Goal: Check status: Check status

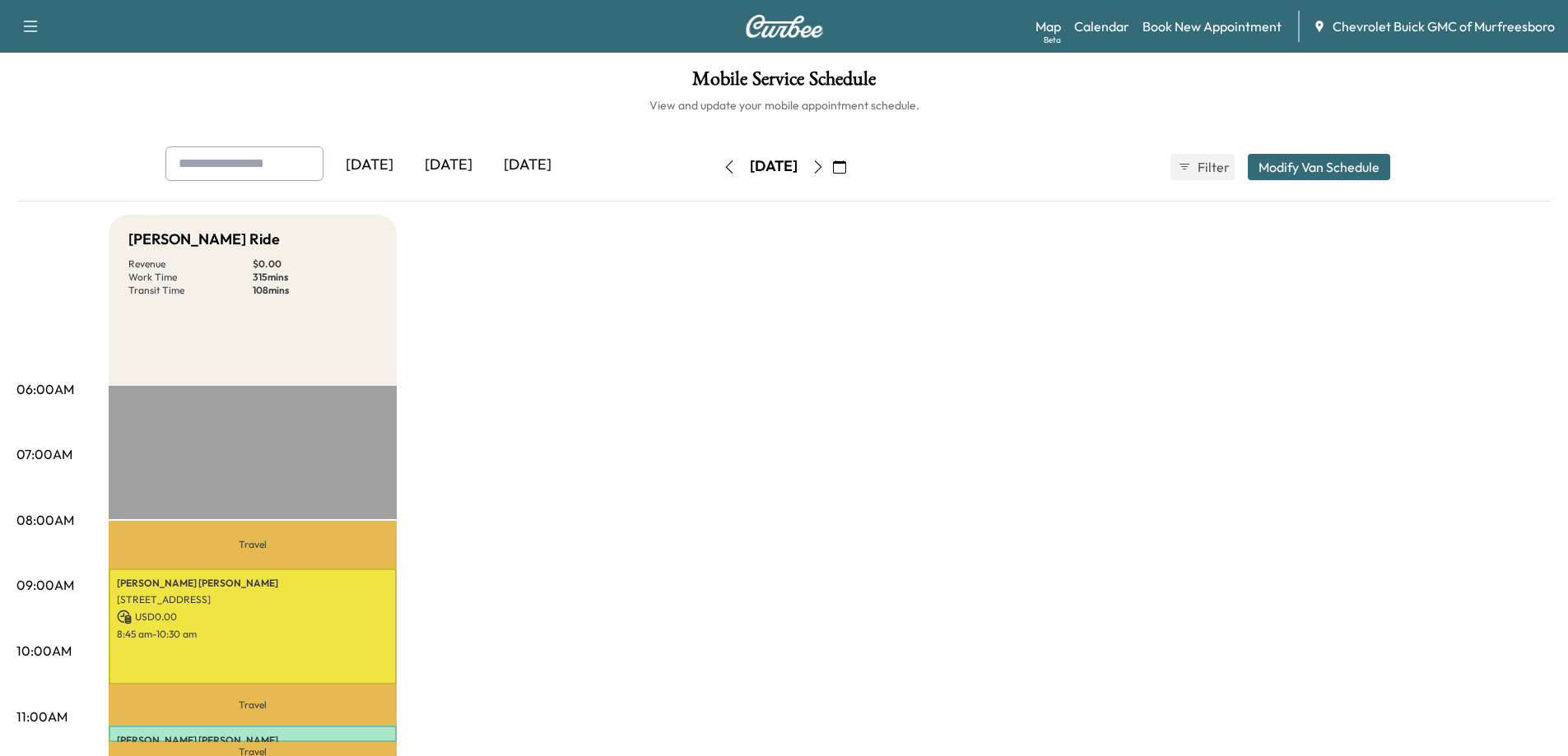
scroll to position [411, 0]
click at [447, 168] on div "[DATE]" at bounding box center [449, 165] width 79 height 38
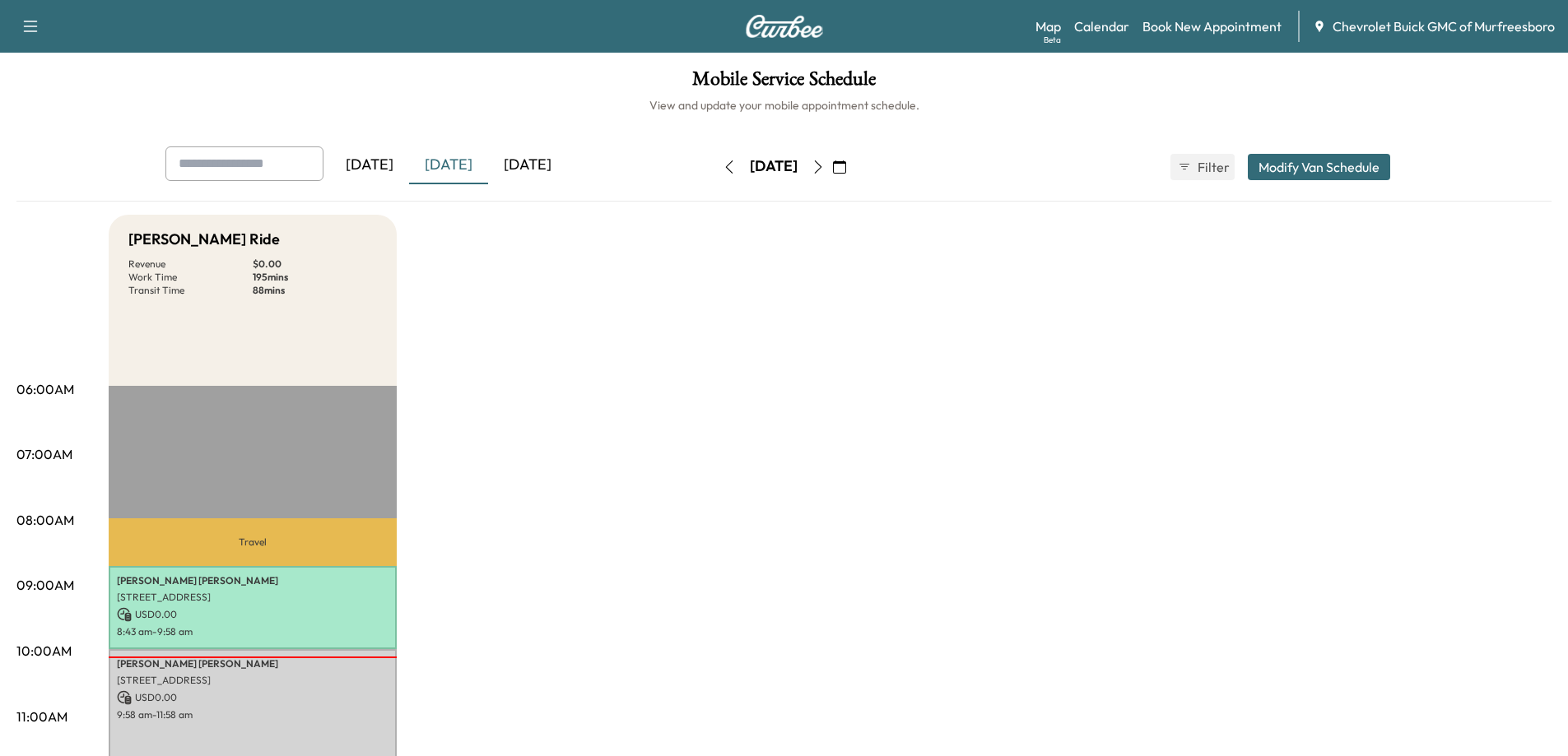
click at [514, 169] on div "[DATE]" at bounding box center [527, 165] width 79 height 38
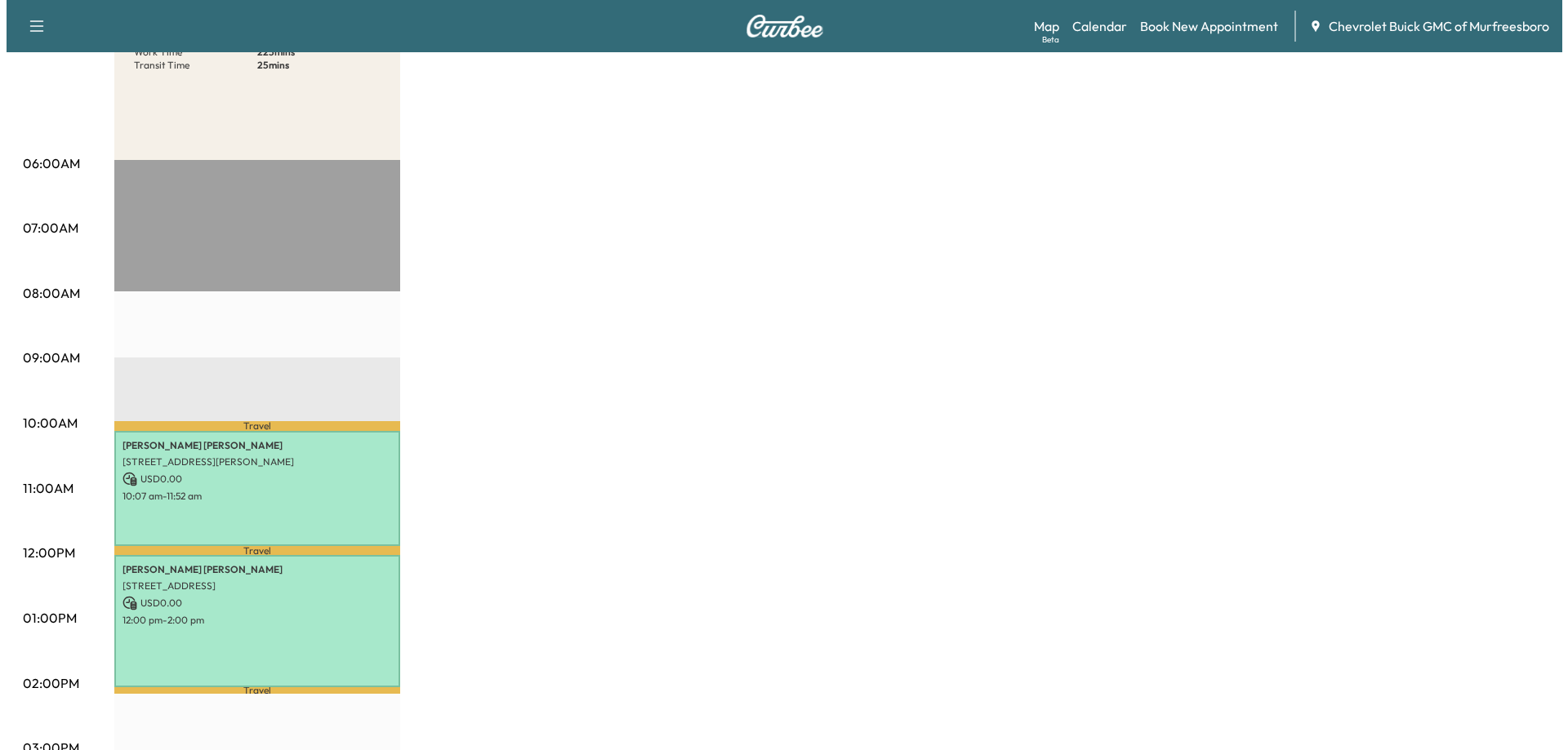
scroll to position [245, 0]
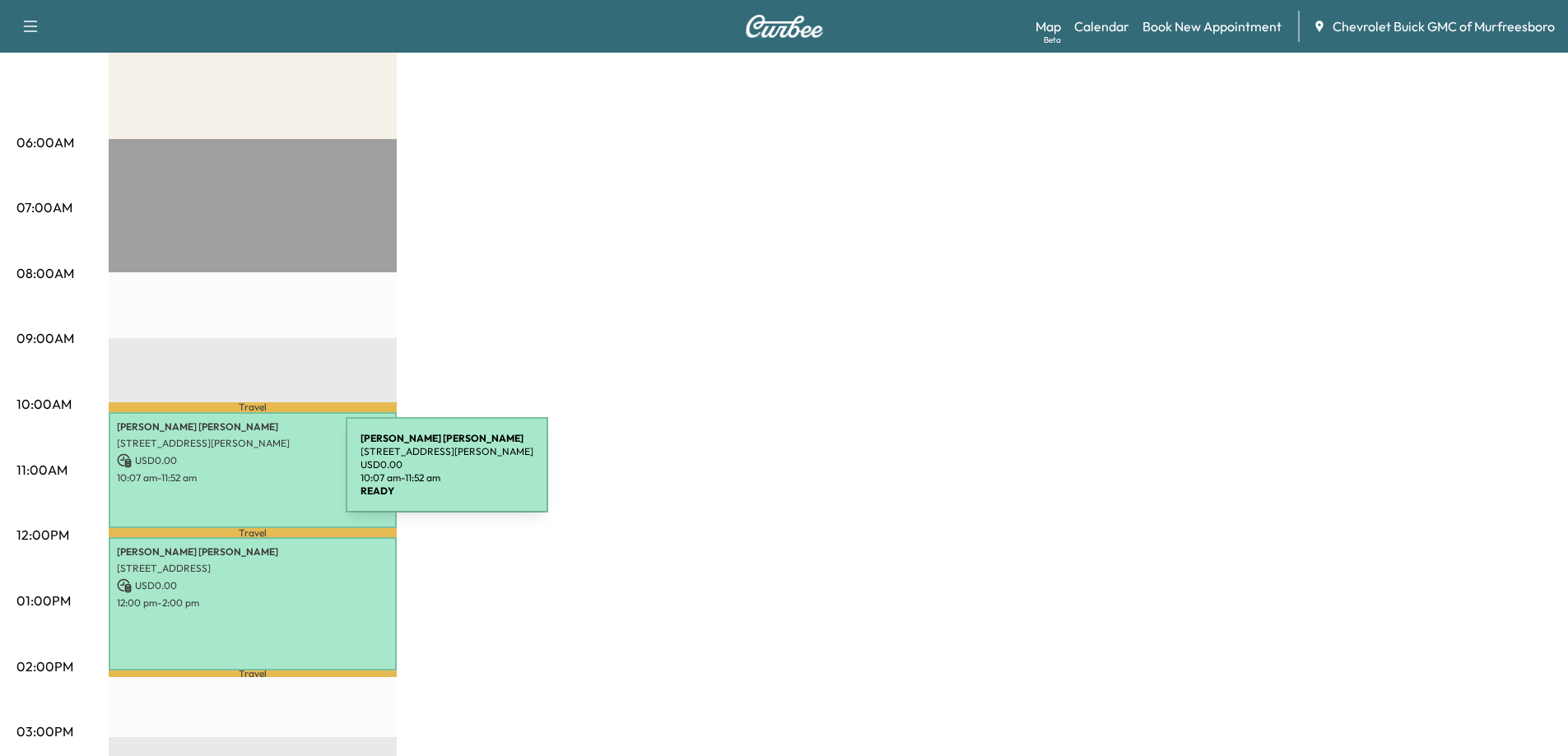
click at [222, 474] on p "10:07 am - 11:52 am" at bounding box center [252, 478] width 272 height 13
